Goal: Find specific page/section: Find specific page/section

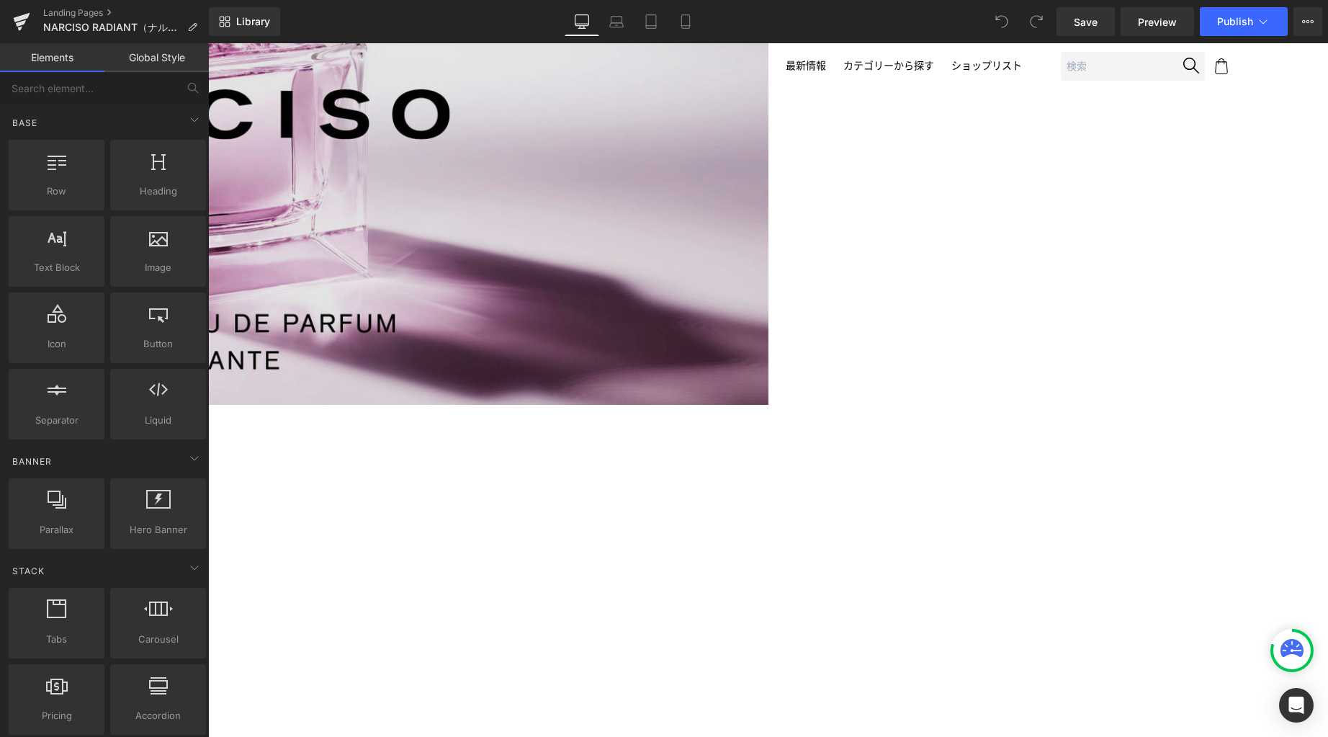
scroll to position [481, 0]
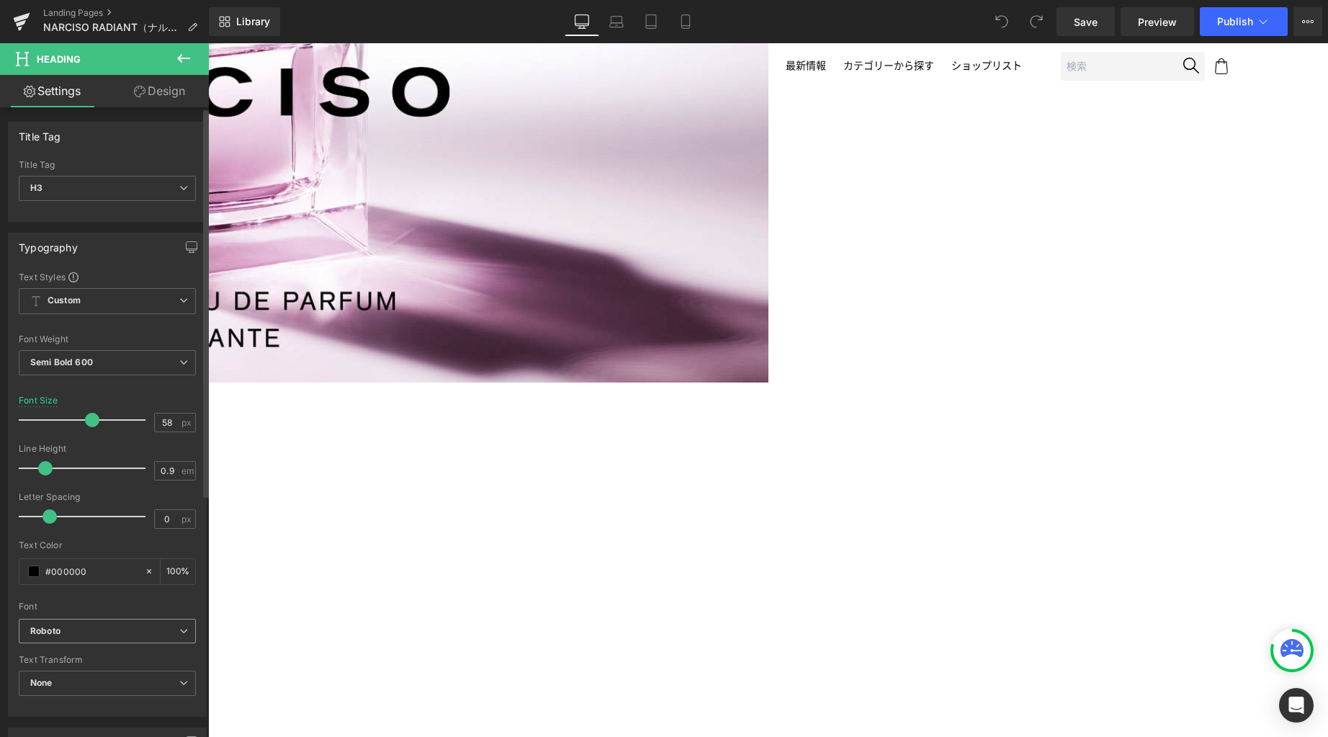
click at [136, 629] on b "Roboto" at bounding box center [104, 631] width 149 height 12
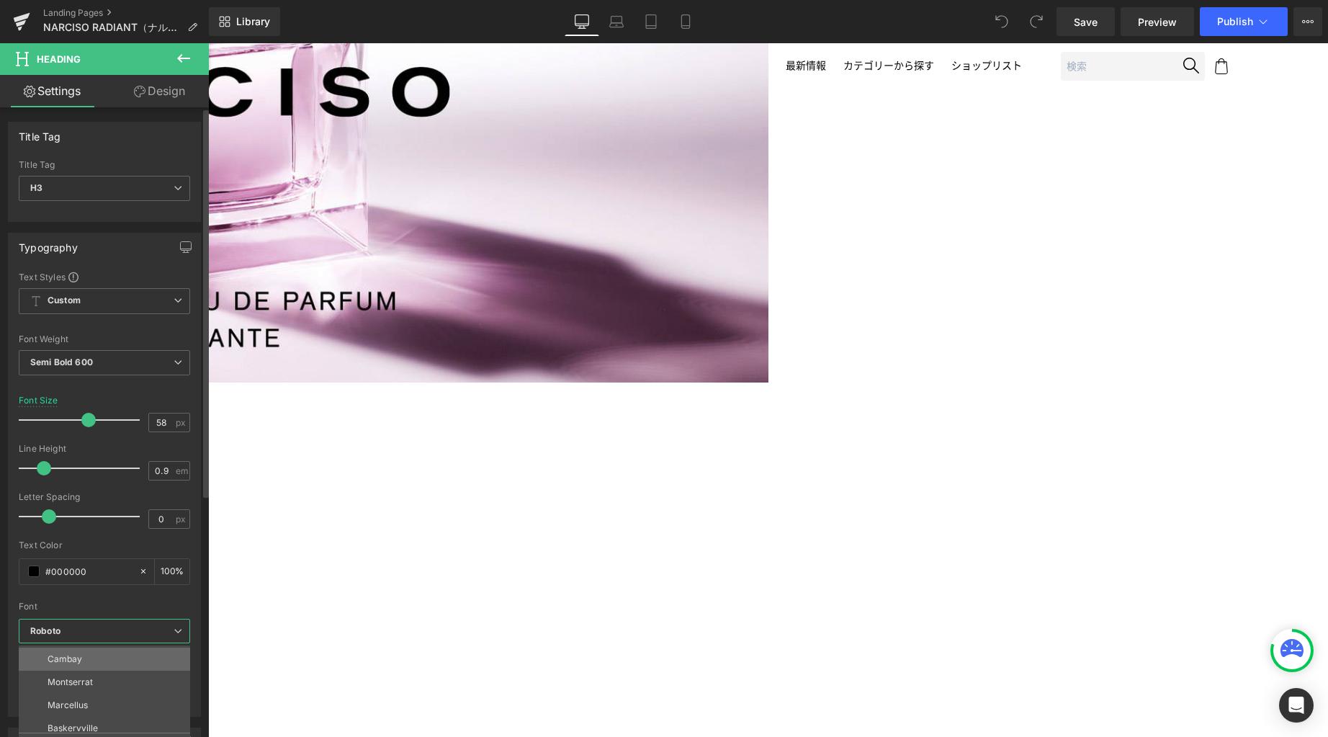
scroll to position [397, 0]
click at [151, 601] on div "Text Styles Custom Custom Setup Global Style Custom Setup Global Style Thin 100…" at bounding box center [105, 493] width 192 height 445
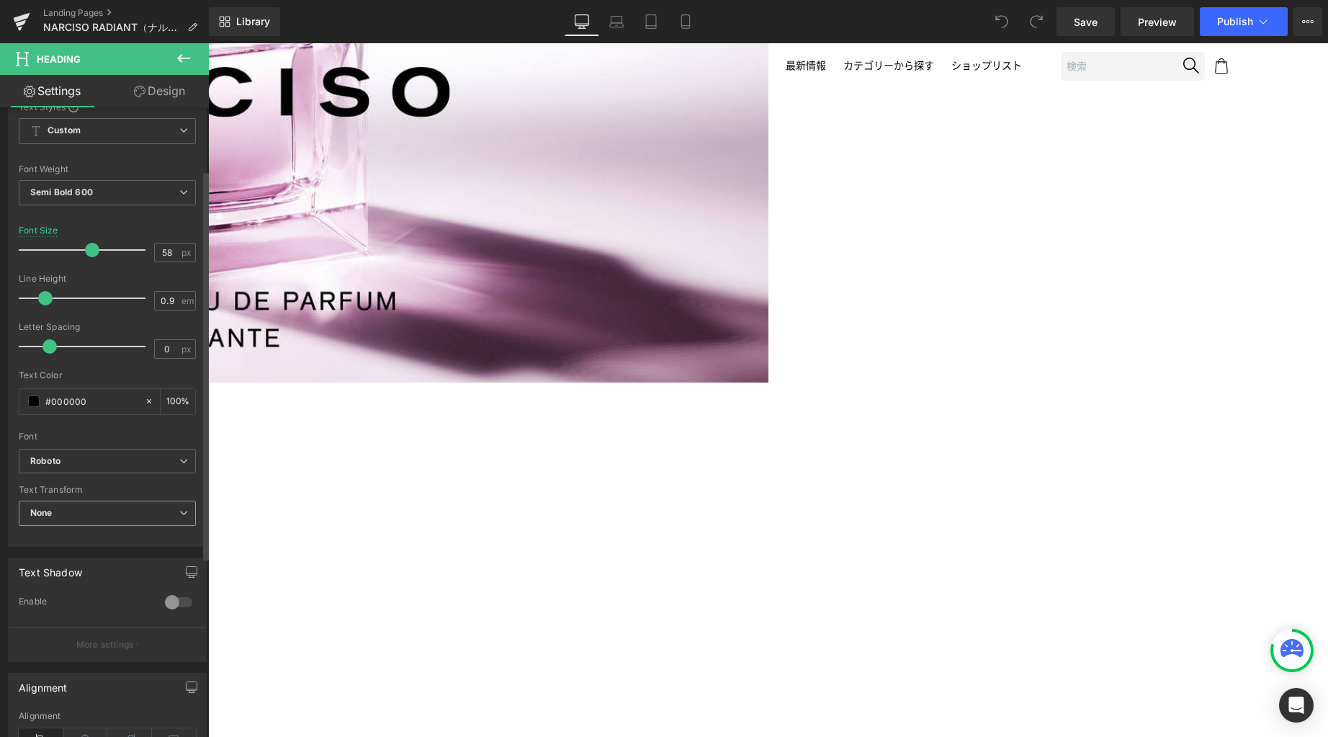
scroll to position [246, 0]
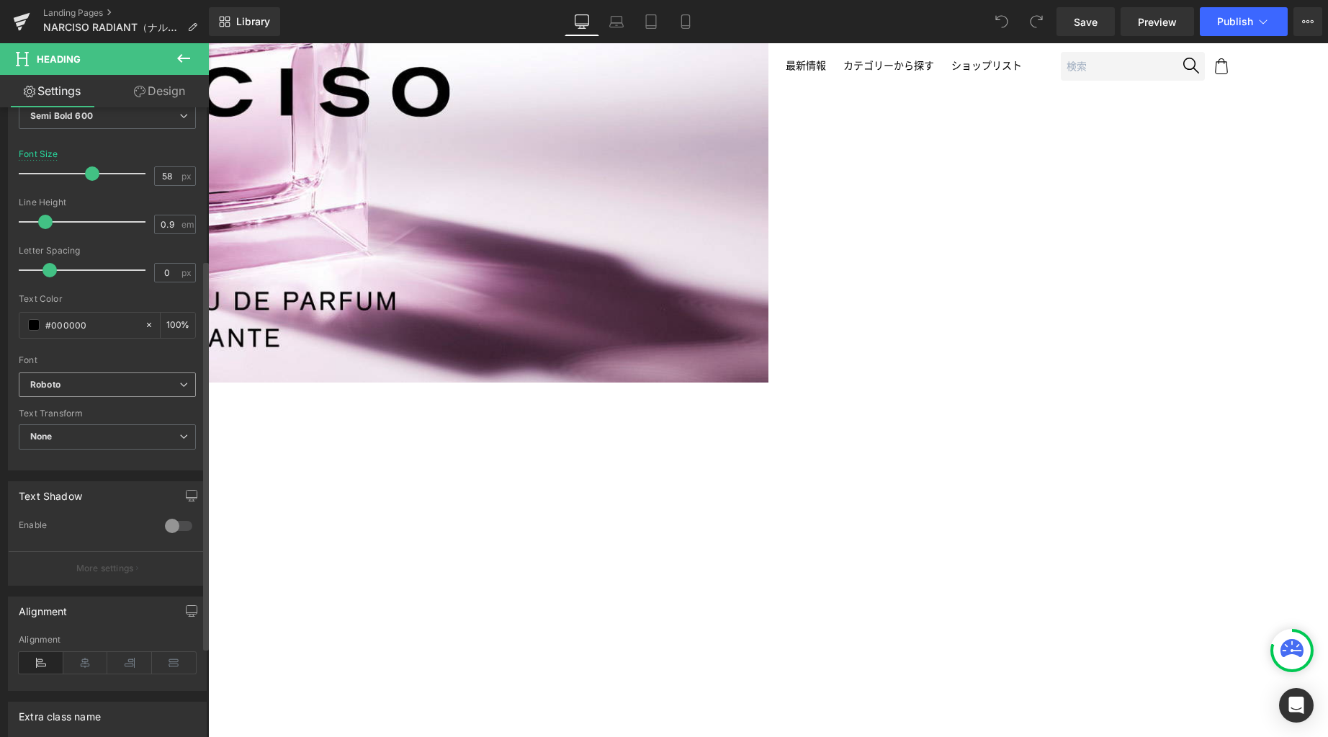
click at [168, 379] on b "Roboto" at bounding box center [104, 385] width 149 height 12
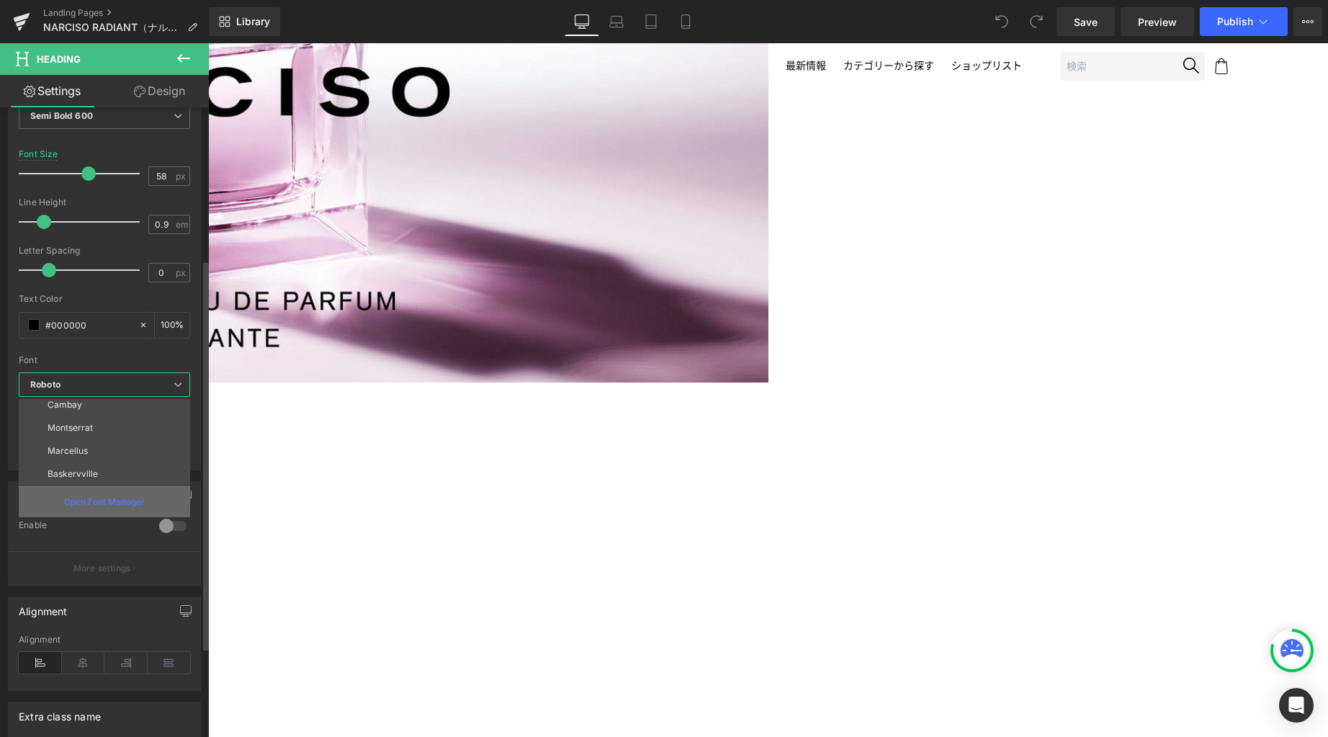
click at [138, 503] on p "Open Font Manager" at bounding box center [104, 501] width 81 height 13
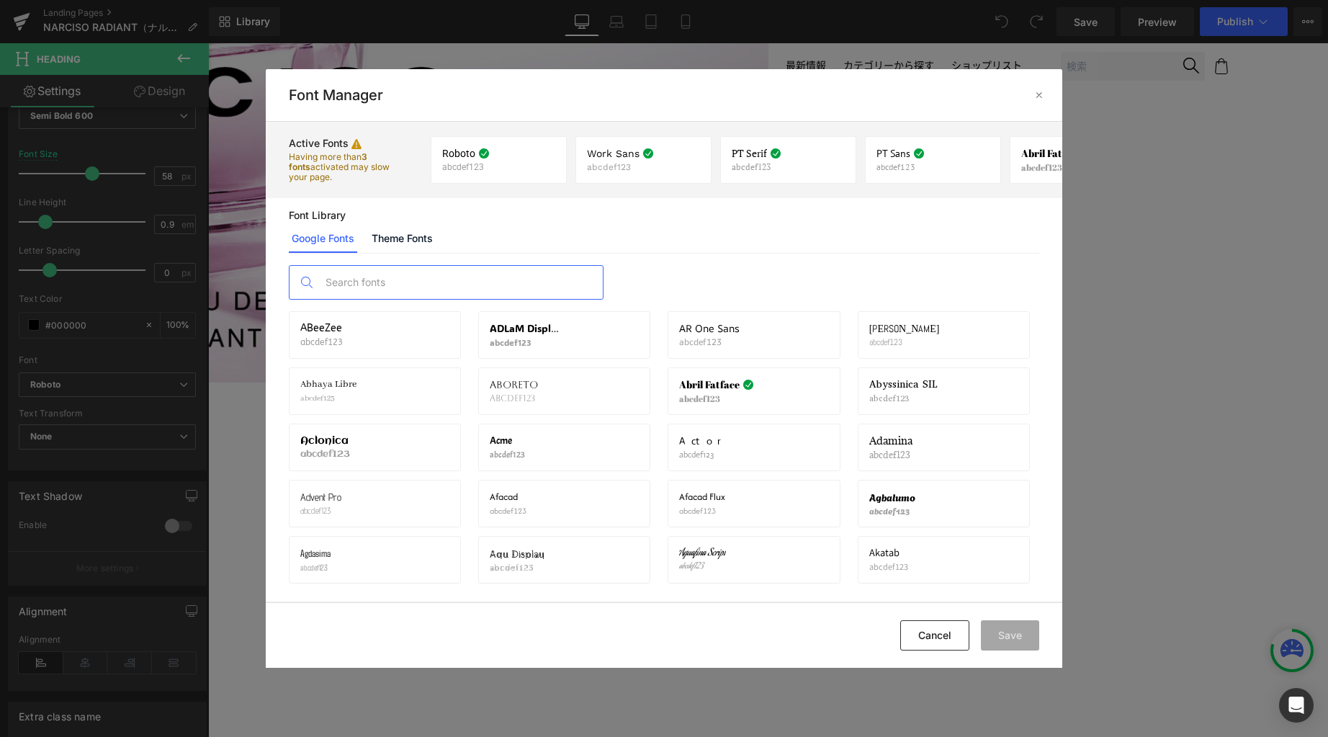
click at [370, 282] on input "text" at bounding box center [460, 282] width 284 height 33
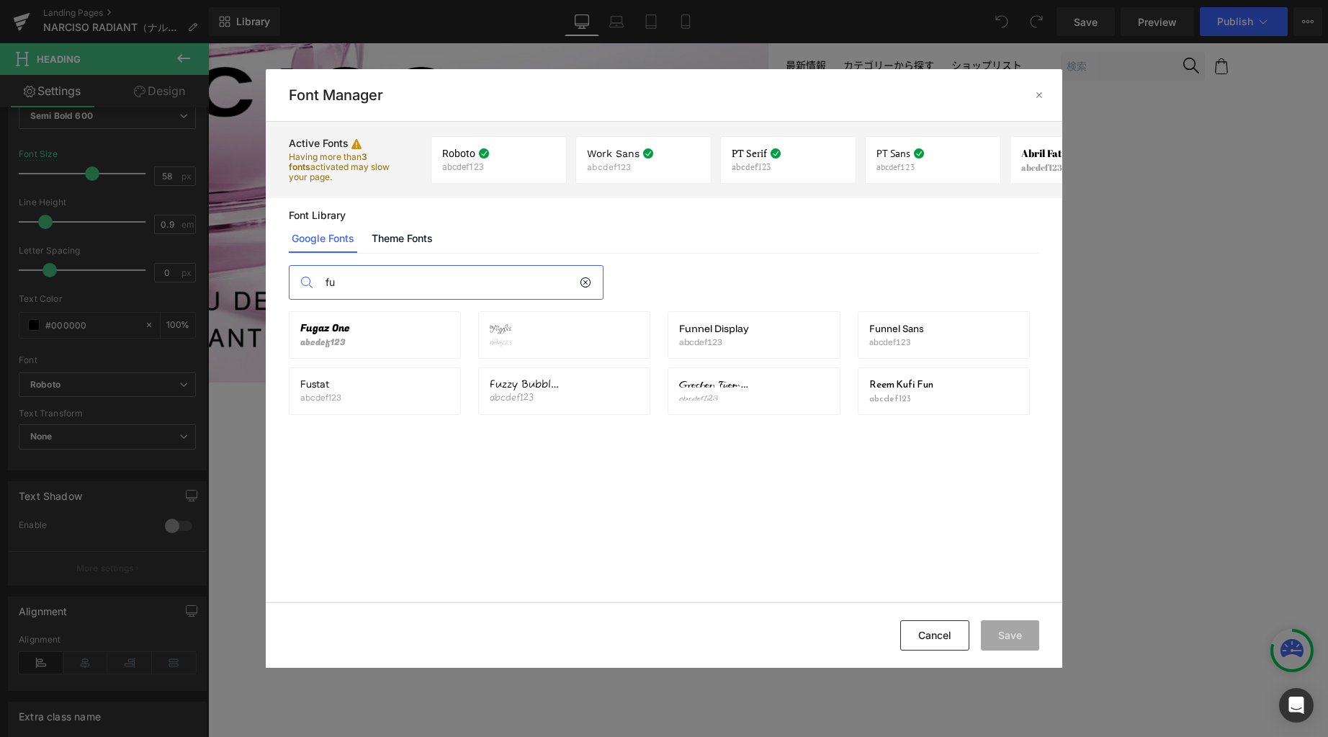
type input "fu"
click at [937, 638] on button "Cancel" at bounding box center [934, 635] width 69 height 30
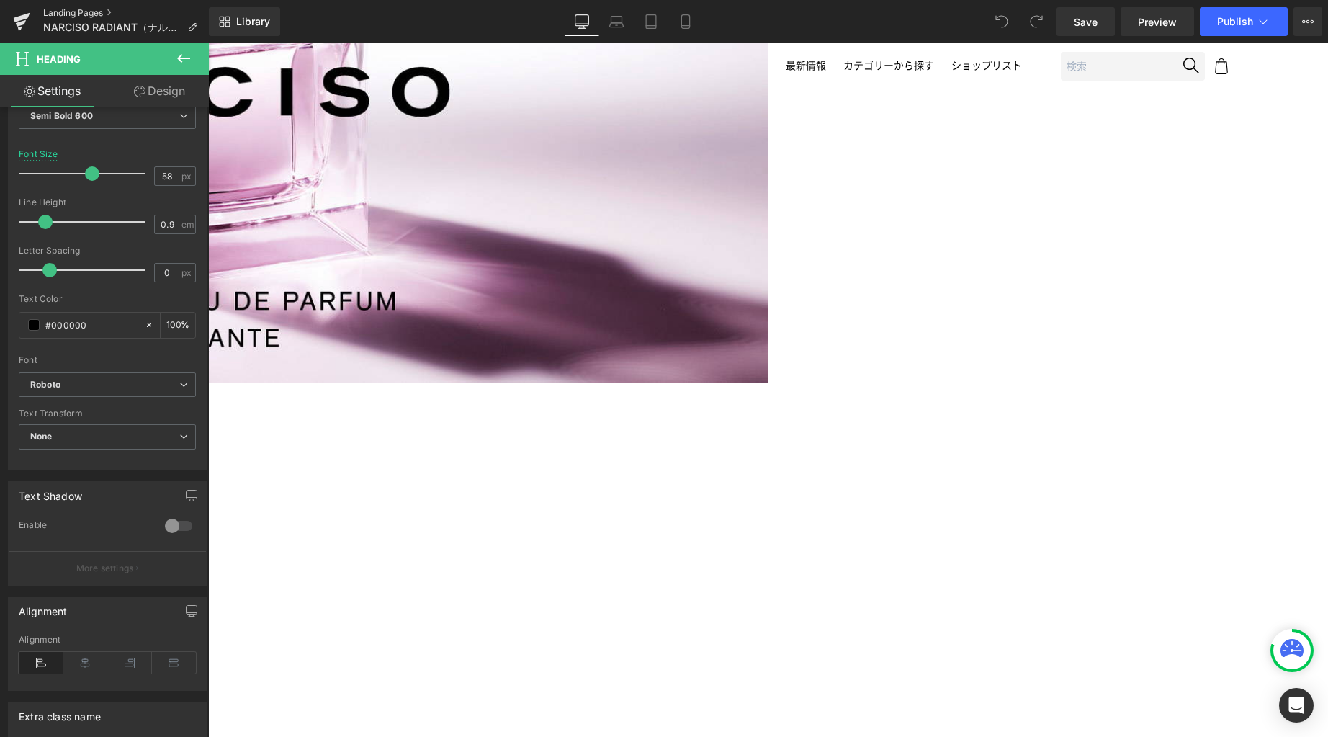
click at [81, 17] on link "Landing Pages" at bounding box center [126, 13] width 166 height 12
